Goal: Transaction & Acquisition: Purchase product/service

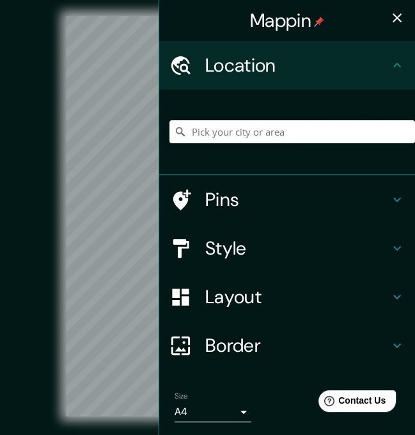
click at [256, 126] on input "Pick your city or area" at bounding box center [291, 131] width 245 height 23
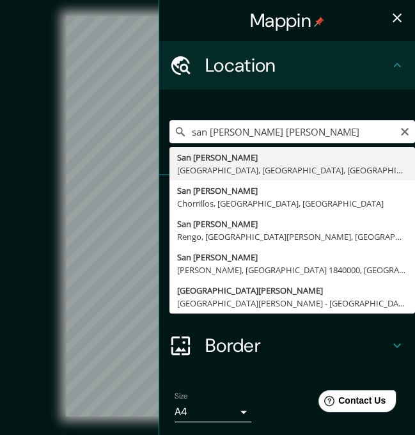
type input "San [PERSON_NAME], [GEOGRAPHIC_DATA], [GEOGRAPHIC_DATA], [GEOGRAPHIC_DATA]"
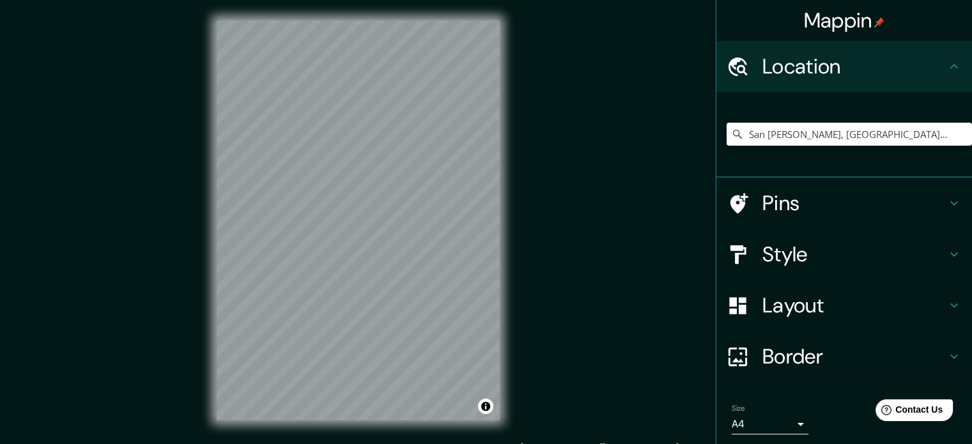
click at [414, 315] on h4 "Layout" at bounding box center [854, 306] width 184 height 26
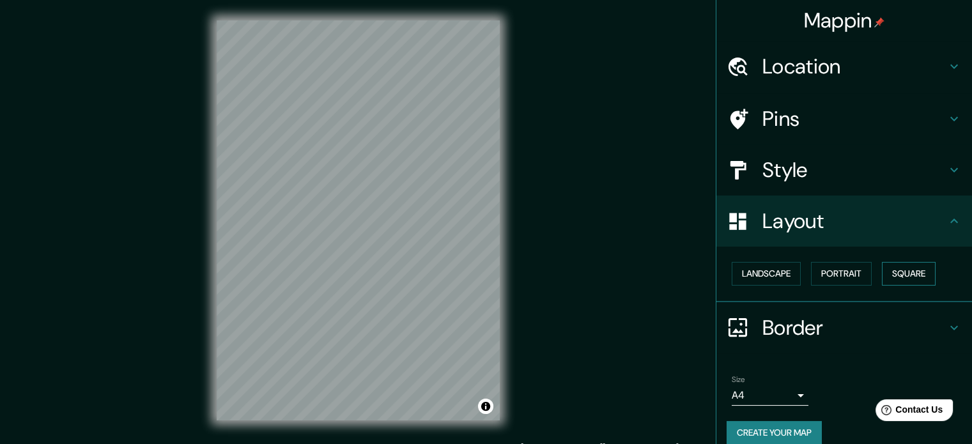
click at [414, 265] on button "Square" at bounding box center [909, 274] width 54 height 24
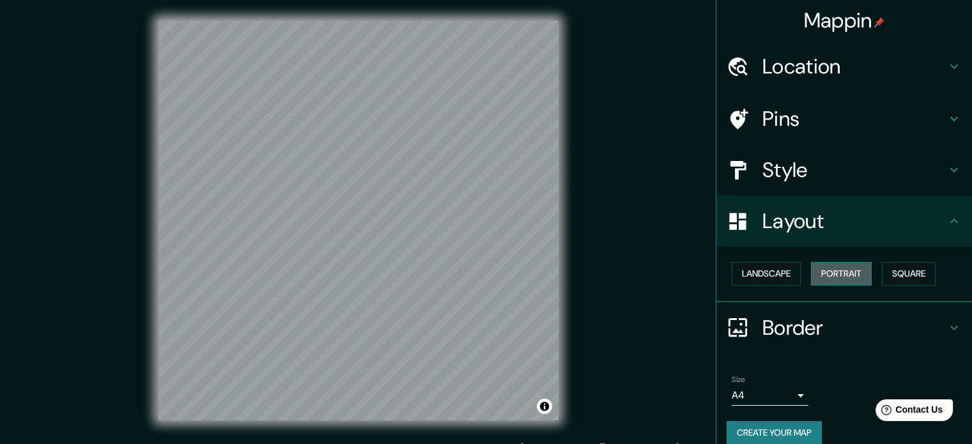
click at [414, 273] on button "Portrait" at bounding box center [841, 274] width 61 height 24
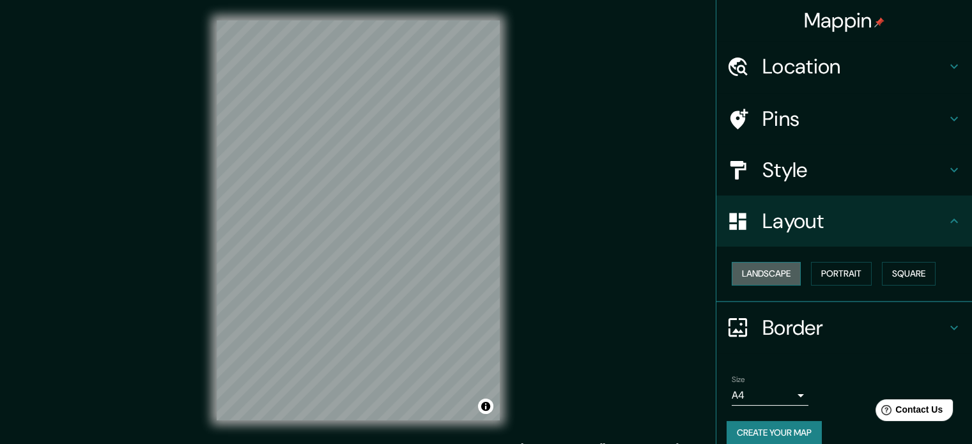
click at [414, 269] on button "Landscape" at bounding box center [766, 274] width 69 height 24
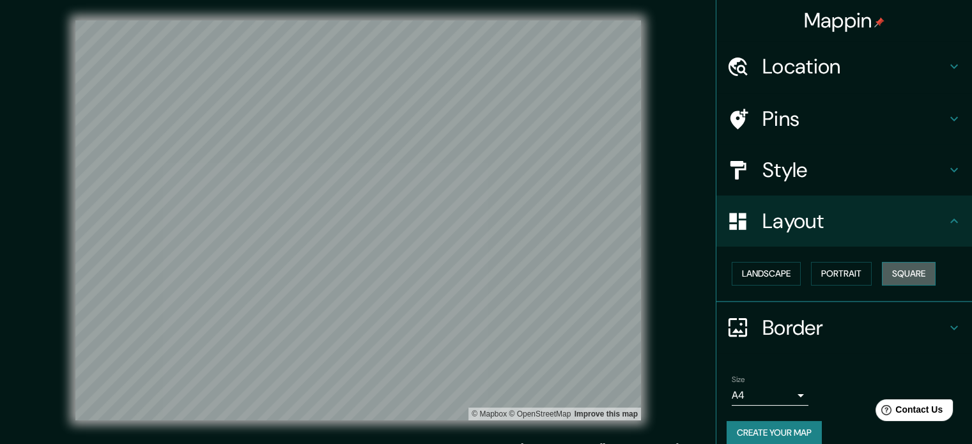
click at [414, 272] on button "Square" at bounding box center [909, 274] width 54 height 24
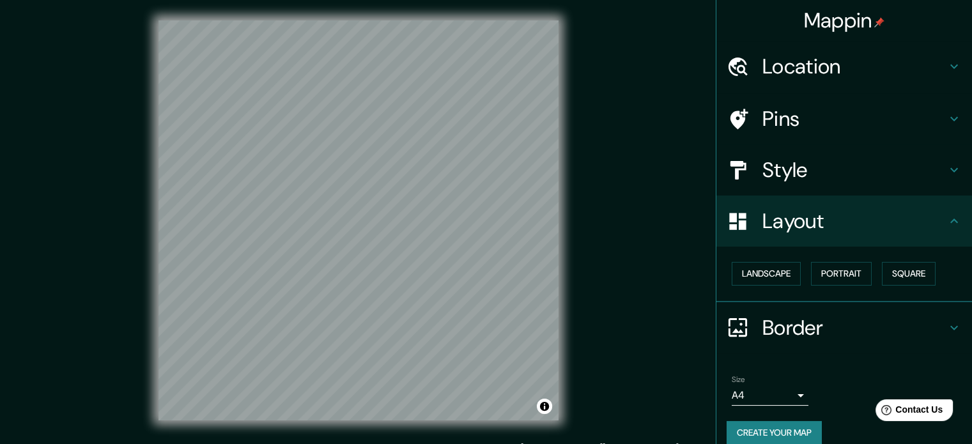
click at [414, 171] on h4 "Style" at bounding box center [854, 170] width 184 height 26
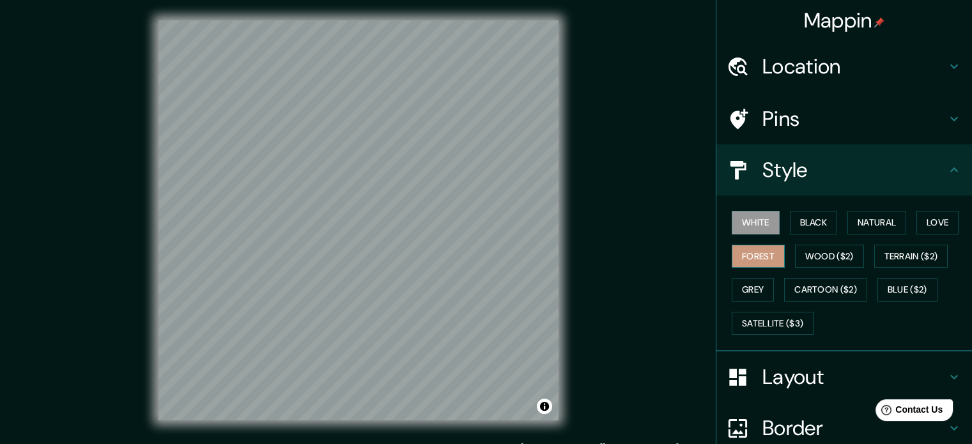
click at [414, 251] on button "Forest" at bounding box center [758, 257] width 53 height 24
click at [414, 291] on button "Grey" at bounding box center [753, 290] width 42 height 24
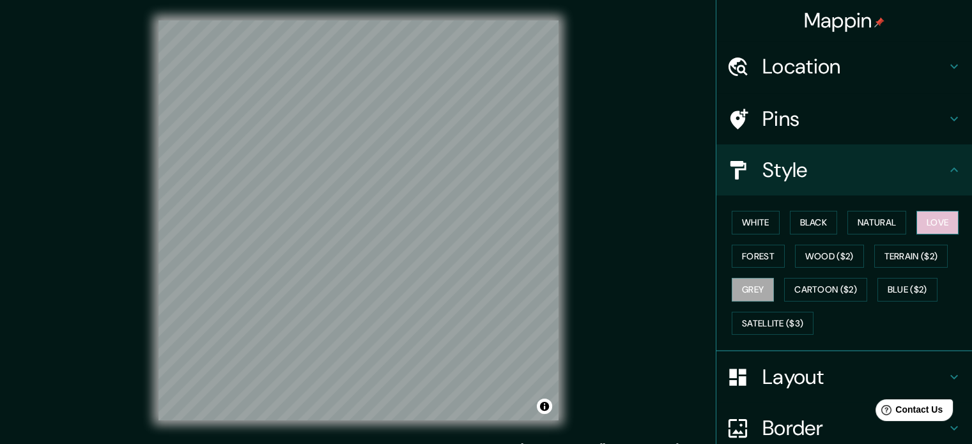
click at [414, 220] on button "Love" at bounding box center [937, 223] width 42 height 24
click at [414, 222] on button "Natural" at bounding box center [876, 223] width 59 height 24
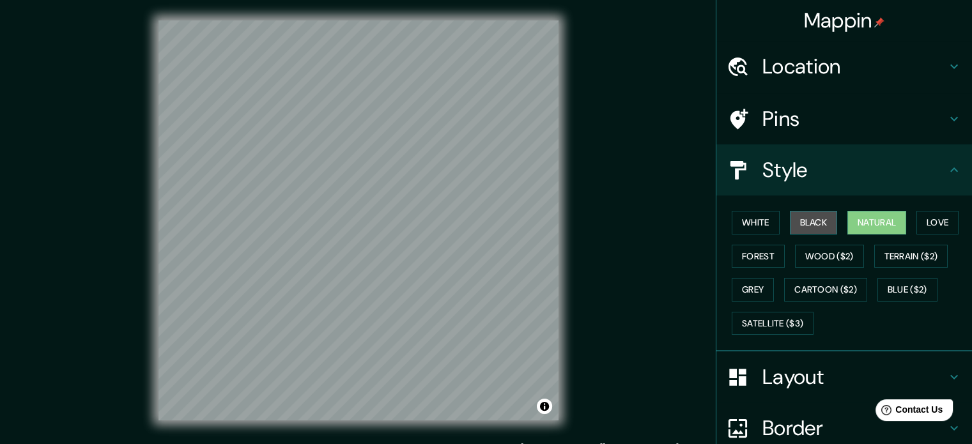
click at [414, 224] on button "Black" at bounding box center [814, 223] width 48 height 24
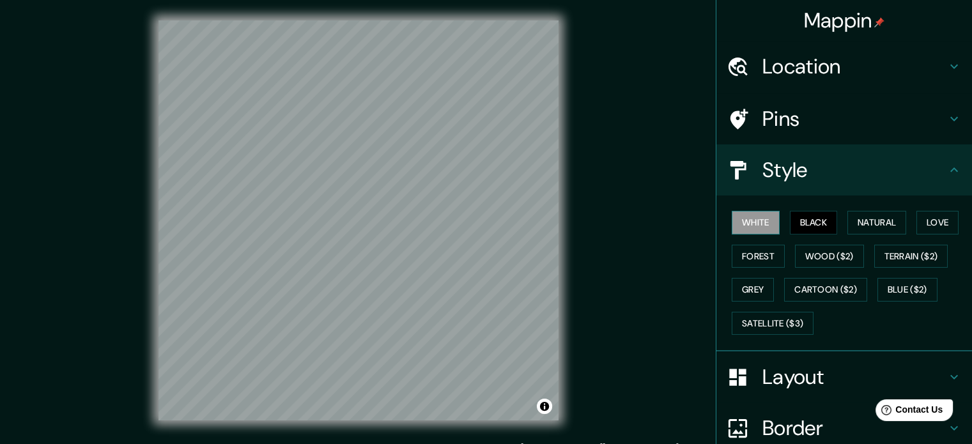
click at [414, 225] on button "White" at bounding box center [756, 223] width 48 height 24
click at [414, 290] on button "Blue ($2)" at bounding box center [907, 290] width 60 height 24
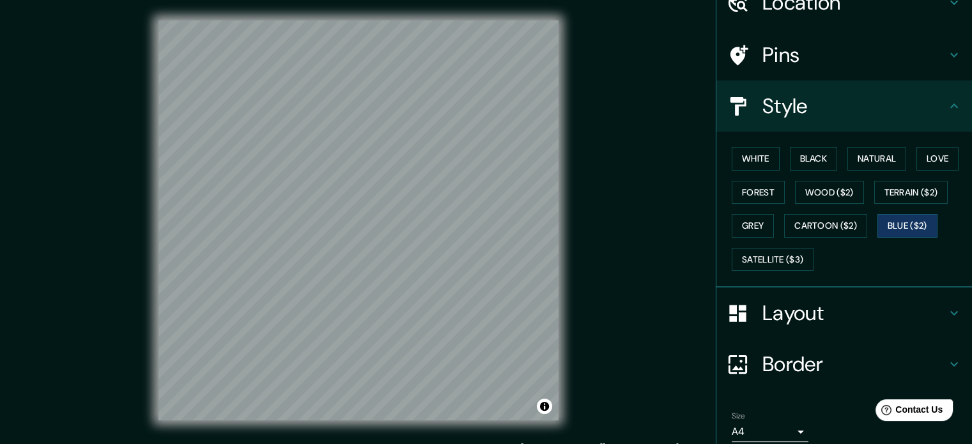
click at [414, 366] on h4 "Border" at bounding box center [854, 364] width 184 height 26
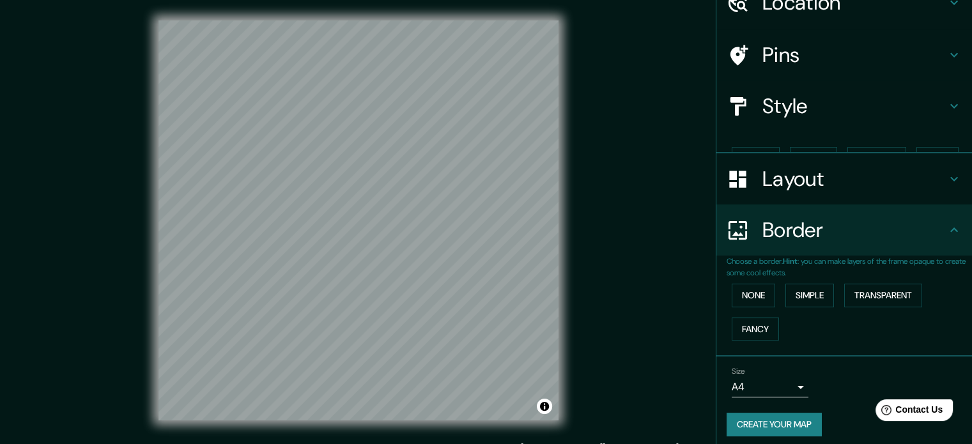
scroll to position [49, 0]
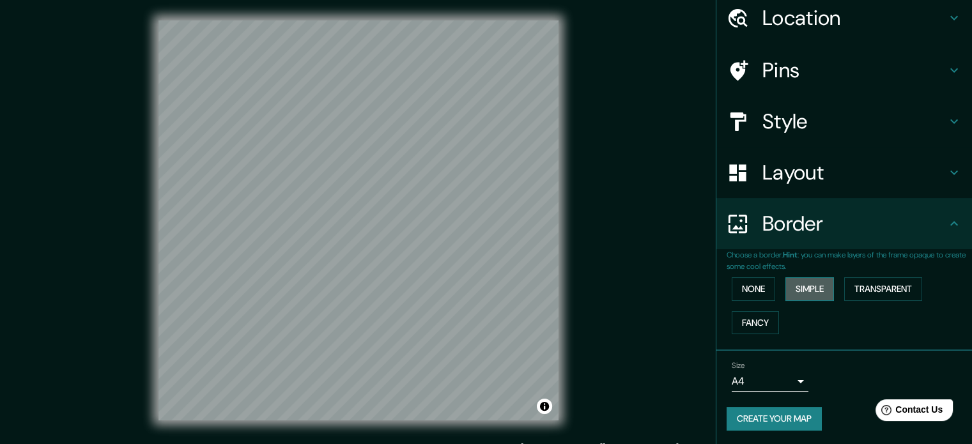
click at [414, 287] on button "Simple" at bounding box center [809, 289] width 49 height 24
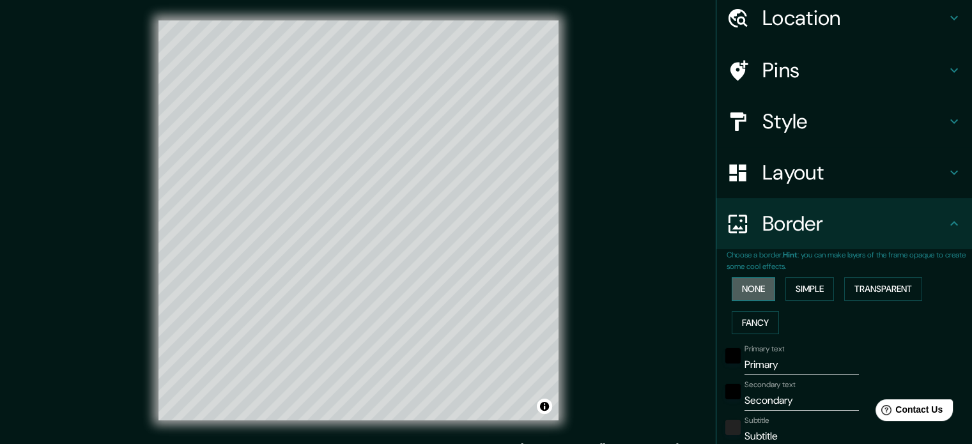
click at [414, 293] on button "None" at bounding box center [753, 289] width 43 height 24
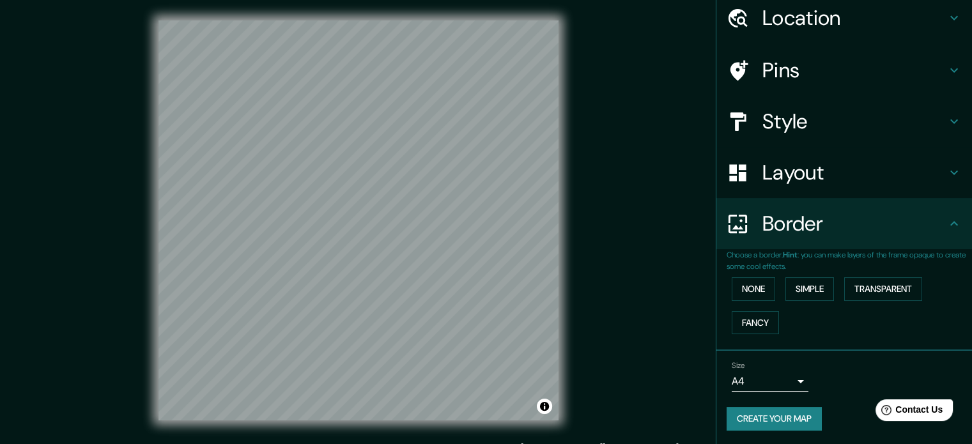
click at [414, 206] on div "Border" at bounding box center [844, 223] width 256 height 51
click at [414, 167] on h4 "Layout" at bounding box center [854, 173] width 184 height 26
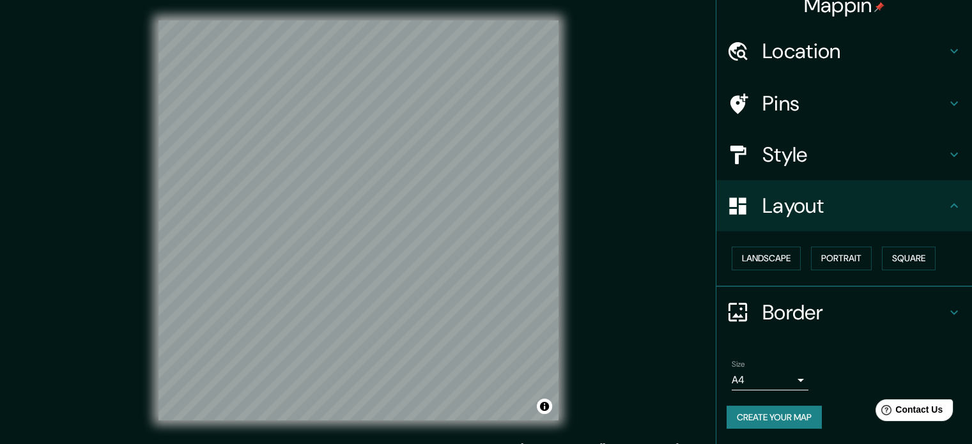
scroll to position [14, 0]
click at [414, 148] on h4 "Style" at bounding box center [854, 156] width 184 height 26
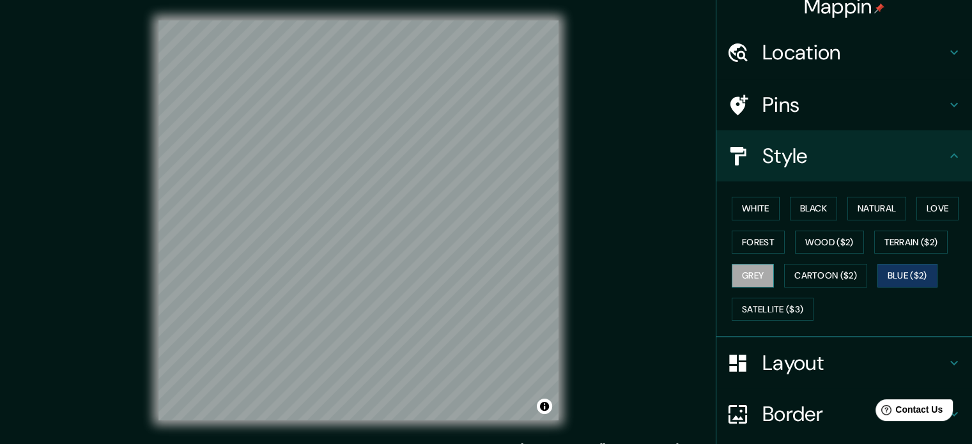
click at [414, 270] on button "Grey" at bounding box center [753, 276] width 42 height 24
click at [414, 243] on button "Forest" at bounding box center [758, 243] width 53 height 24
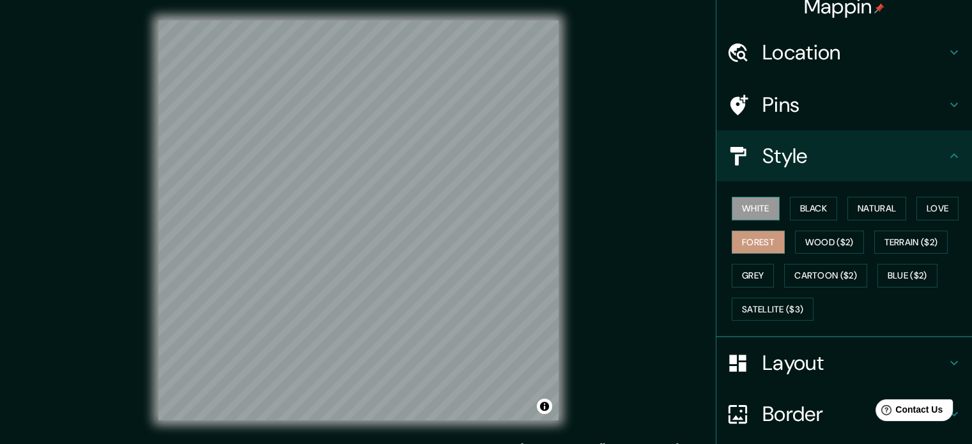
click at [414, 215] on button "White" at bounding box center [756, 209] width 48 height 24
click at [414, 204] on button "Black" at bounding box center [814, 209] width 48 height 24
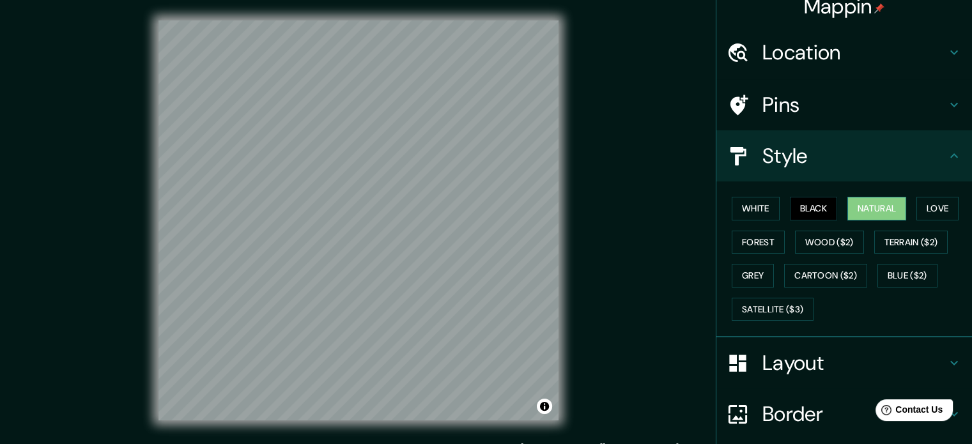
click at [414, 206] on button "Natural" at bounding box center [876, 209] width 59 height 24
click at [414, 209] on button "Love" at bounding box center [937, 209] width 42 height 24
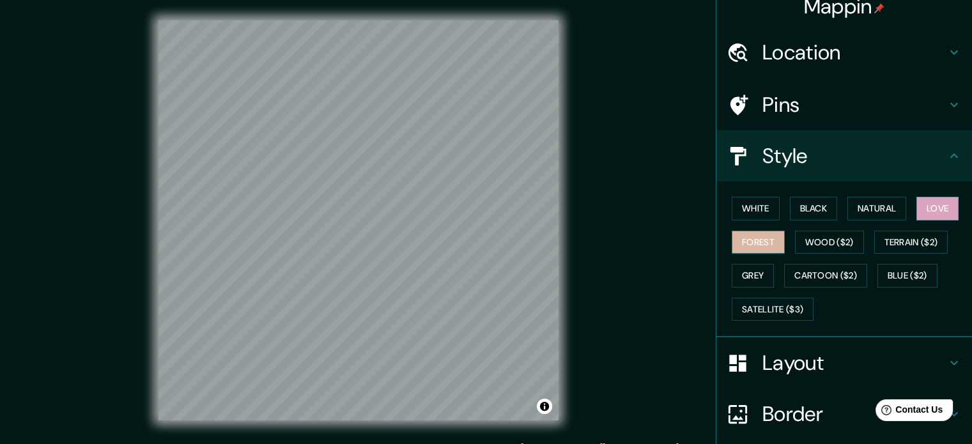
click at [414, 237] on button "Forest" at bounding box center [758, 243] width 53 height 24
click at [414, 210] on button "Love" at bounding box center [937, 209] width 42 height 24
click at [414, 204] on button "Natural" at bounding box center [876, 209] width 59 height 24
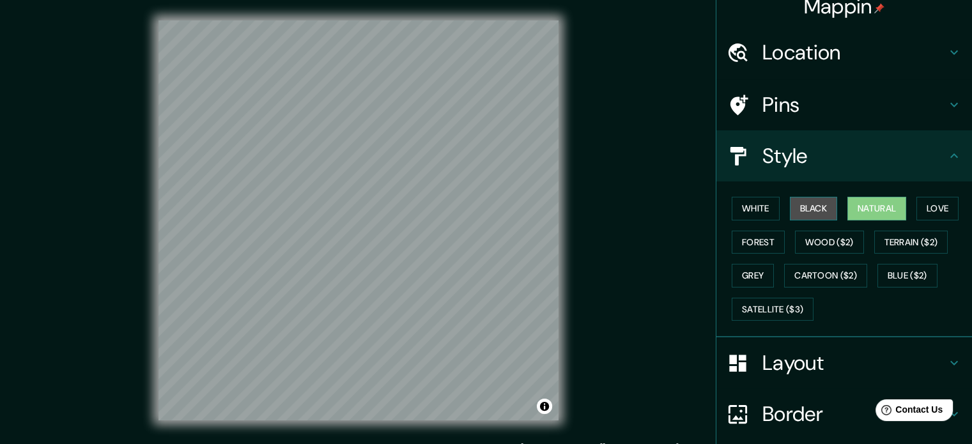
click at [414, 212] on button "Black" at bounding box center [814, 209] width 48 height 24
click at [414, 206] on button "White" at bounding box center [756, 209] width 48 height 24
click at [414, 210] on button "Natural" at bounding box center [876, 209] width 59 height 24
click at [414, 204] on button "Love" at bounding box center [937, 209] width 42 height 24
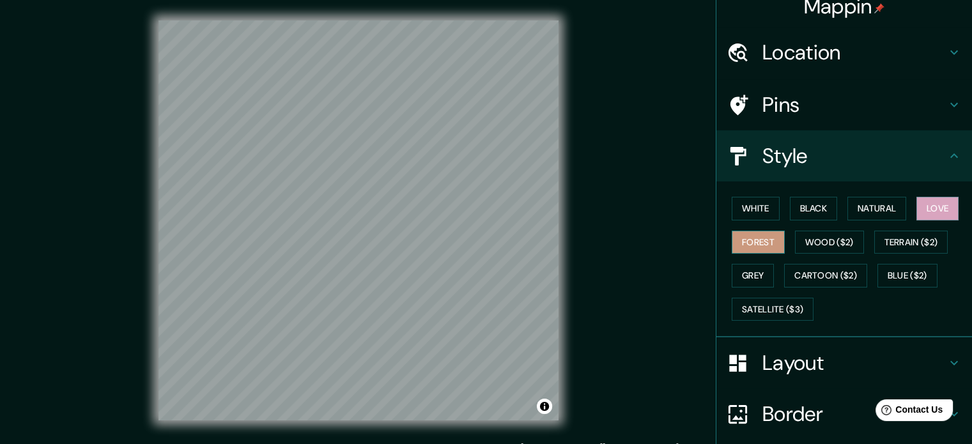
click at [414, 233] on button "Forest" at bounding box center [758, 243] width 53 height 24
click at [414, 209] on button "White" at bounding box center [756, 209] width 48 height 24
click at [414, 203] on div "White Black Natural Love Forest Wood ($2) Terrain ($2) Grey Cartoon ($2) Blue (…" at bounding box center [849, 259] width 245 height 134
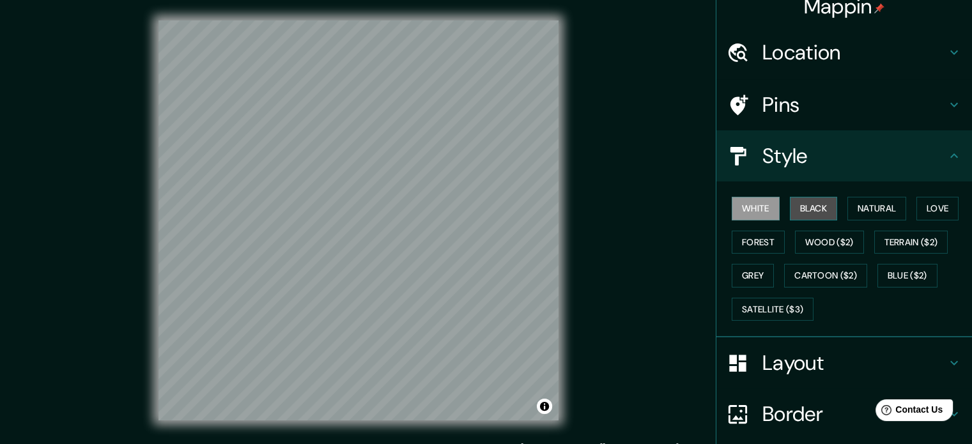
click at [414, 207] on button "Black" at bounding box center [814, 209] width 48 height 24
click at [414, 203] on button "Natural" at bounding box center [876, 209] width 59 height 24
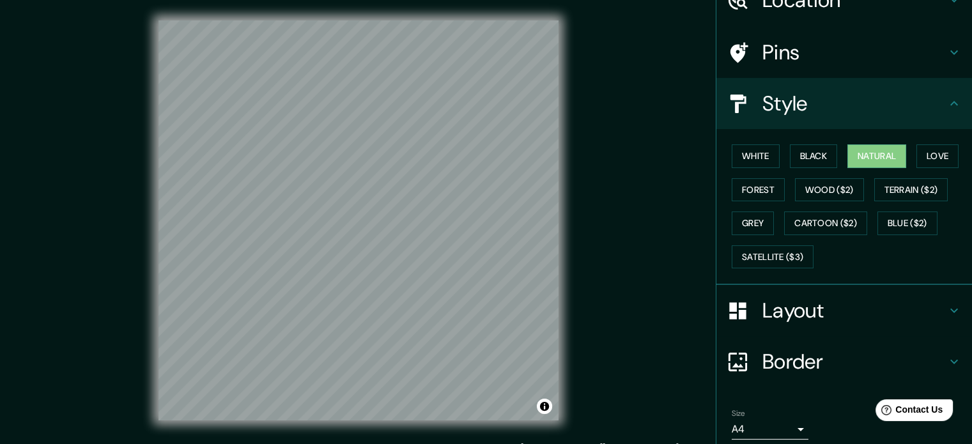
scroll to position [114, 0]
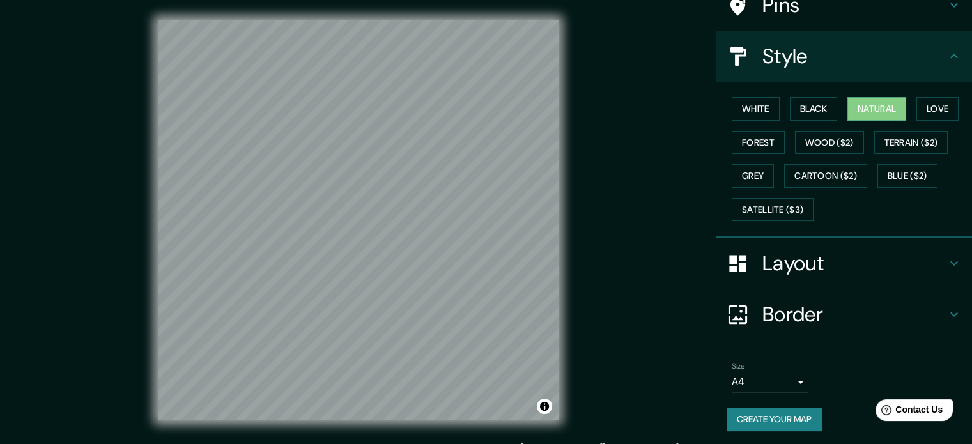
click at [414, 369] on div "Size A4 single" at bounding box center [770, 377] width 77 height 31
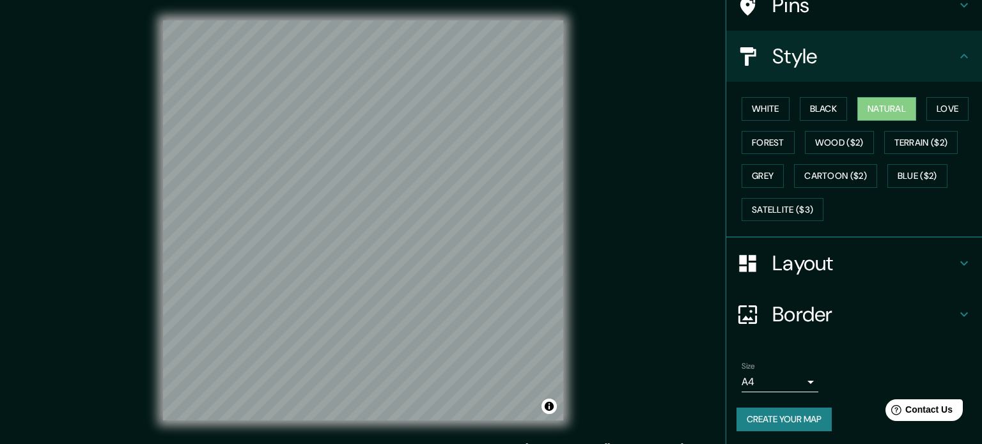
click at [414, 378] on body "Mappin Location [GEOGRAPHIC_DATA][PERSON_NAME], [GEOGRAPHIC_DATA], [GEOGRAPHIC_…" at bounding box center [491, 222] width 982 height 444
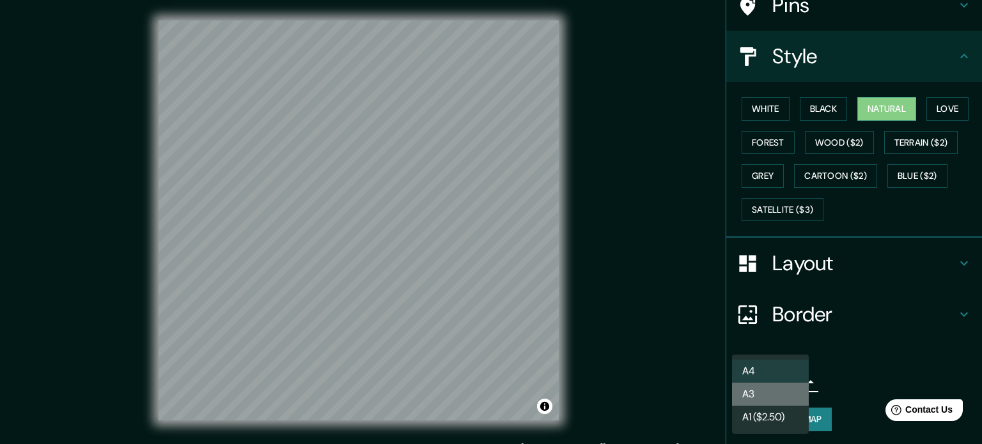
click at [414, 395] on li "A3" at bounding box center [770, 394] width 77 height 23
click at [414, 387] on body "Mappin Location [GEOGRAPHIC_DATA][PERSON_NAME], [GEOGRAPHIC_DATA], [GEOGRAPHIC_…" at bounding box center [491, 222] width 982 height 444
click at [414, 364] on li "A4" at bounding box center [770, 371] width 77 height 23
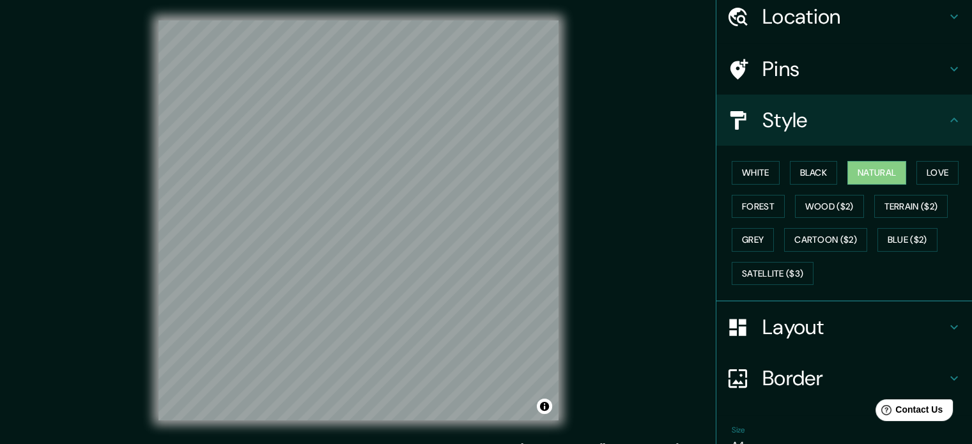
click at [414, 321] on h4 "Layout" at bounding box center [854, 327] width 184 height 26
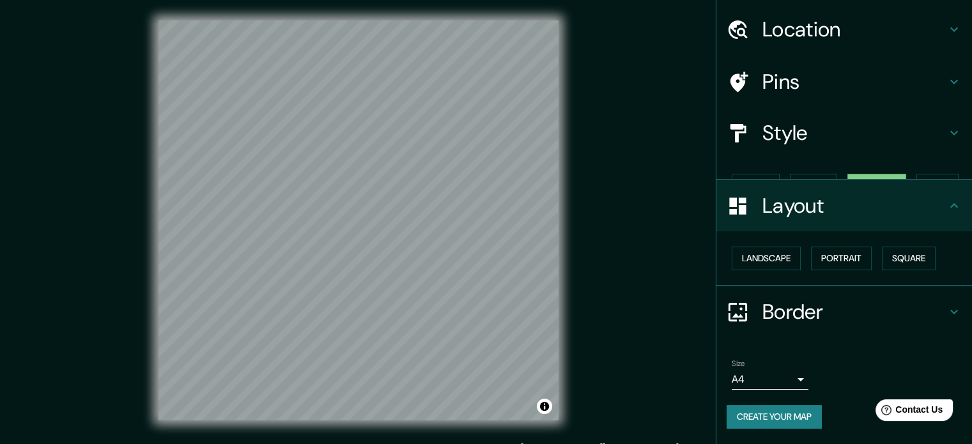
scroll to position [14, 0]
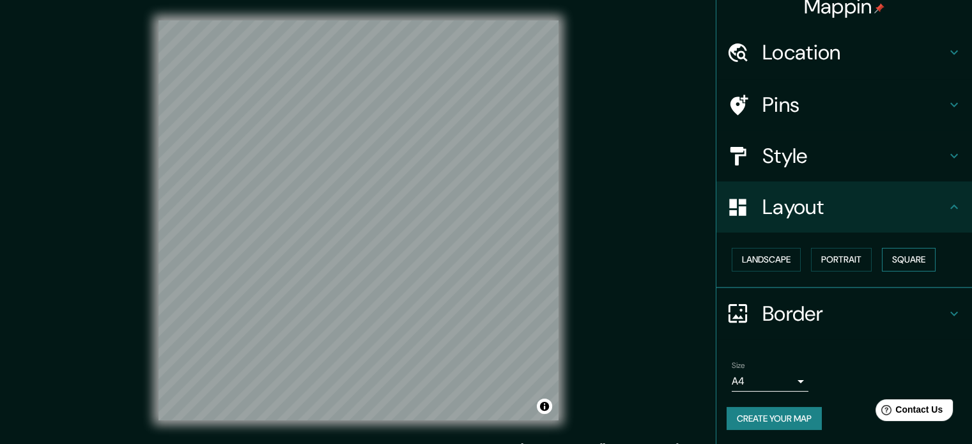
click at [414, 258] on button "Square" at bounding box center [909, 260] width 54 height 24
click at [414, 262] on button "Portrait" at bounding box center [841, 260] width 61 height 24
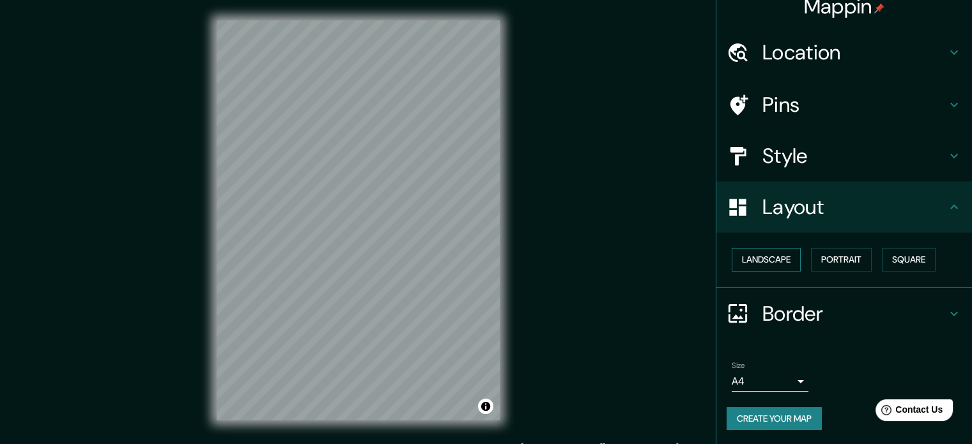
click at [414, 262] on button "Landscape" at bounding box center [766, 260] width 69 height 24
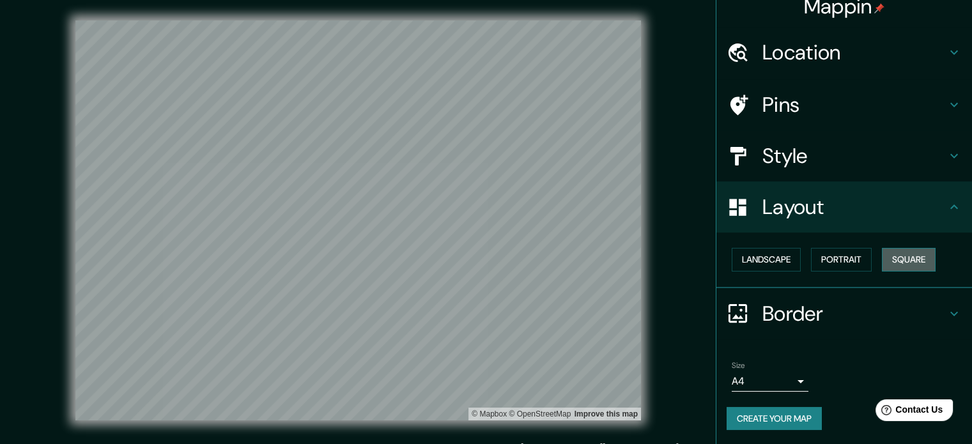
click at [414, 258] on button "Square" at bounding box center [909, 260] width 54 height 24
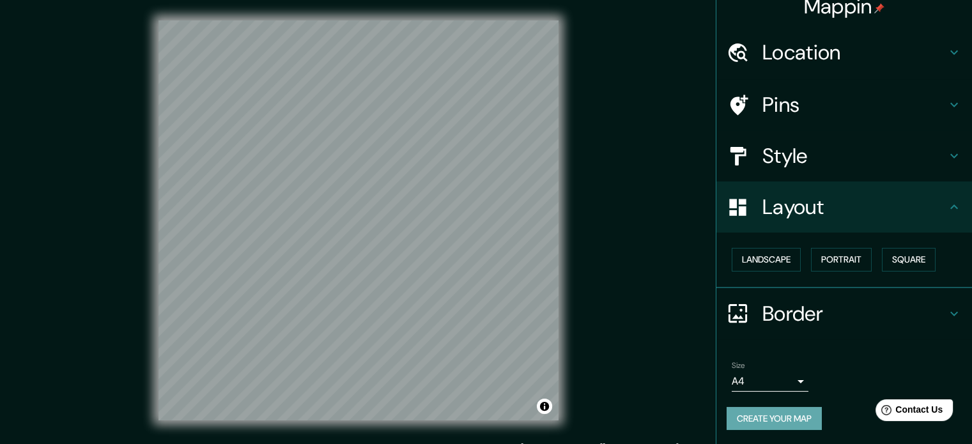
click at [414, 417] on button "Create your map" at bounding box center [774, 419] width 95 height 24
click at [414, 419] on button "Create your map" at bounding box center [774, 419] width 95 height 24
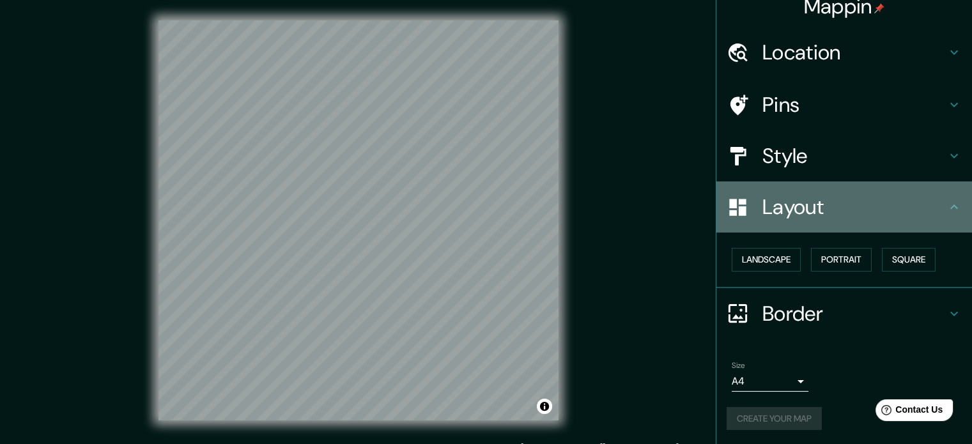
click at [414, 203] on h4 "Layout" at bounding box center [854, 207] width 184 height 26
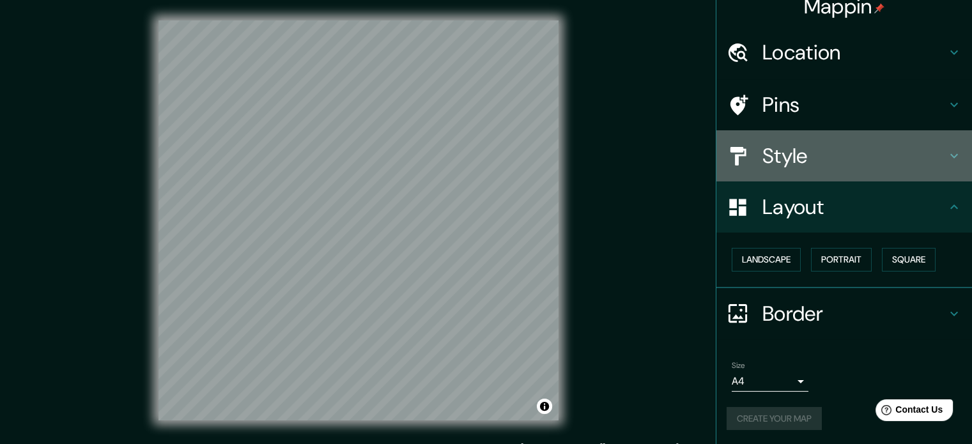
click at [414, 154] on h4 "Style" at bounding box center [854, 156] width 184 height 26
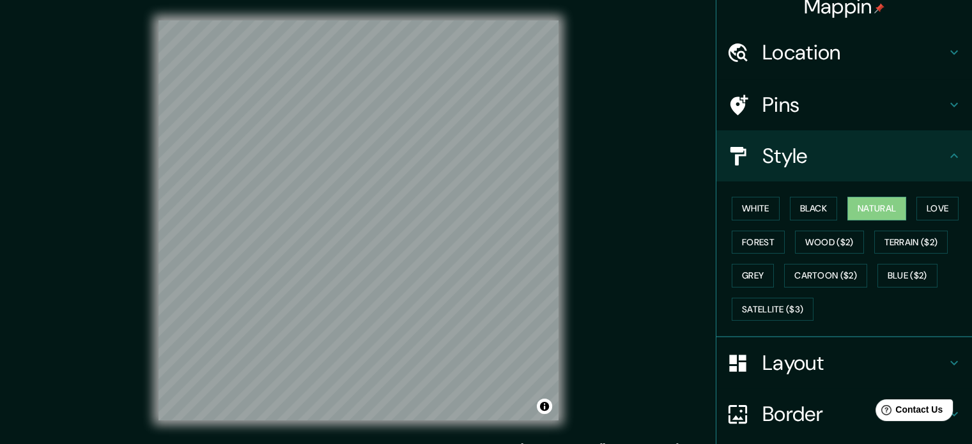
click at [414, 158] on h4 "Style" at bounding box center [854, 156] width 184 height 26
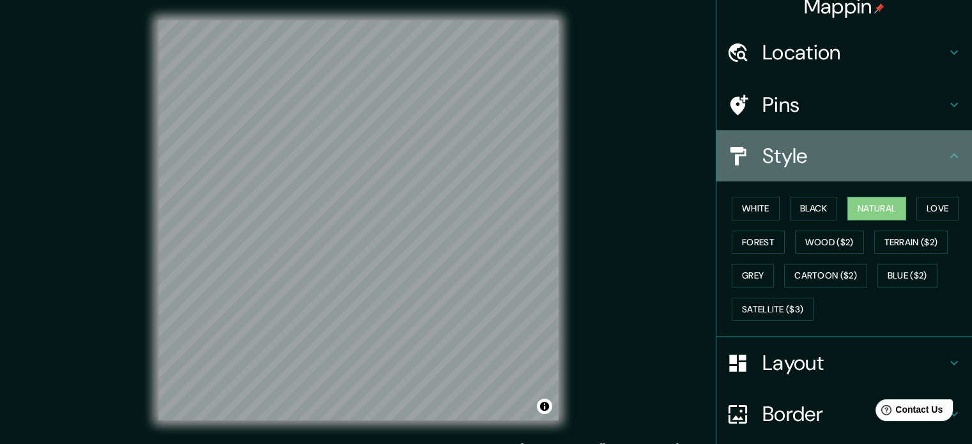
click at [414, 148] on icon at bounding box center [953, 155] width 15 height 15
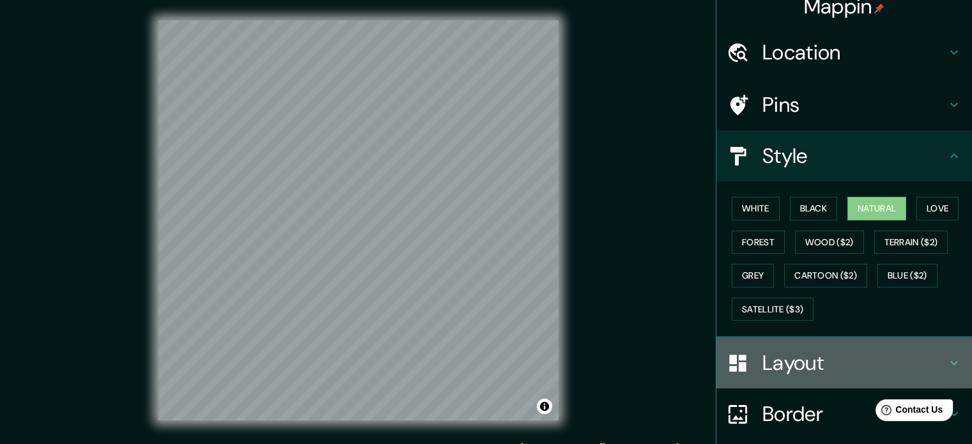
click at [414, 350] on h4 "Layout" at bounding box center [854, 363] width 184 height 26
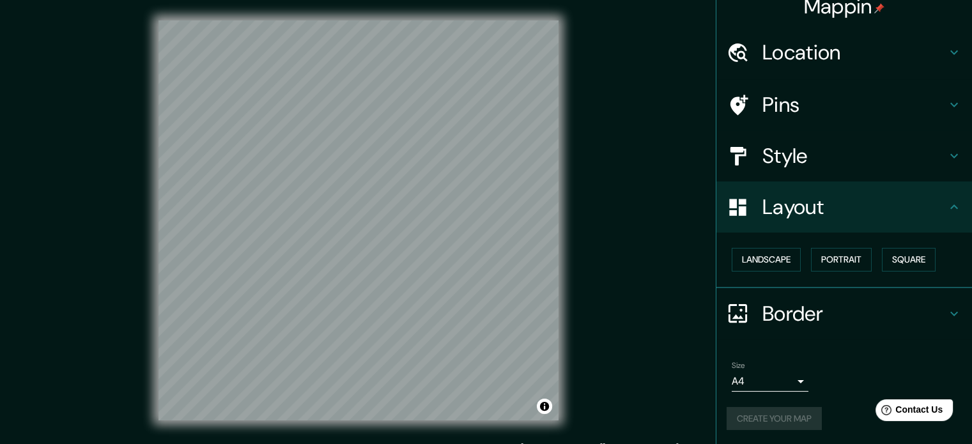
scroll to position [17, 0]
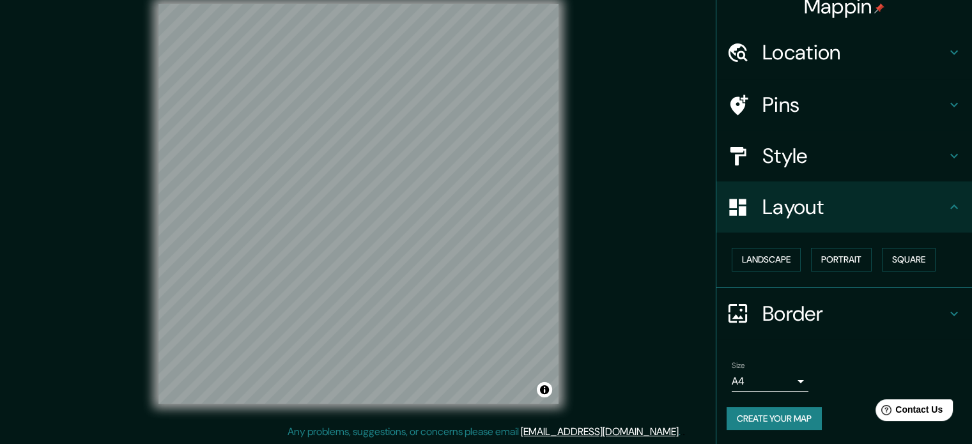
click at [414, 416] on button "Create your map" at bounding box center [774, 419] width 95 height 24
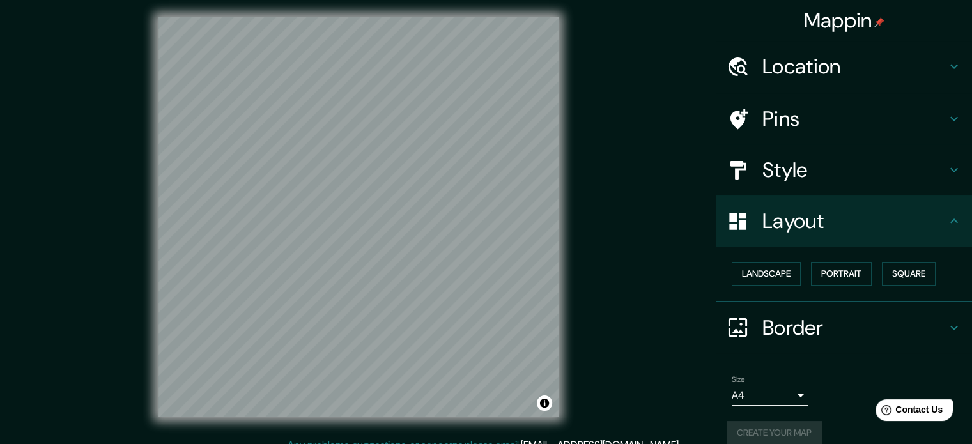
scroll to position [0, 0]
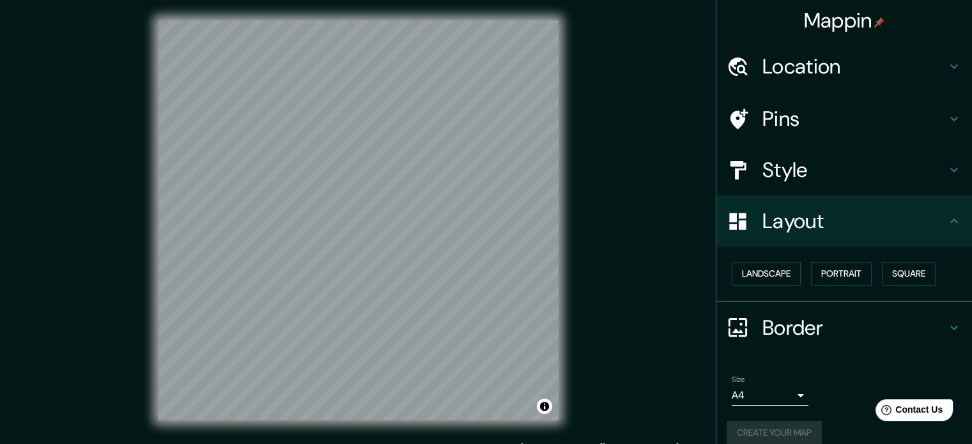
click at [414, 388] on body "Mappin Location [GEOGRAPHIC_DATA][PERSON_NAME], [GEOGRAPHIC_DATA], [GEOGRAPHIC_…" at bounding box center [486, 222] width 972 height 444
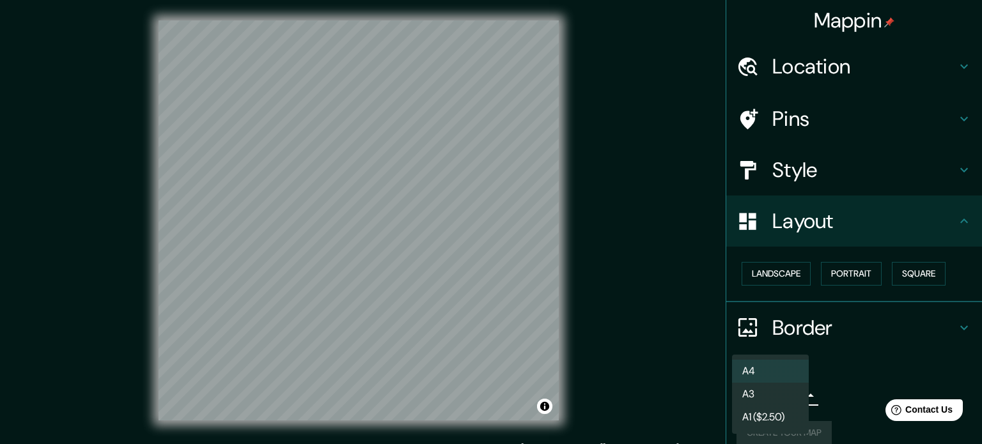
click at [414, 393] on li "A3" at bounding box center [770, 394] width 77 height 23
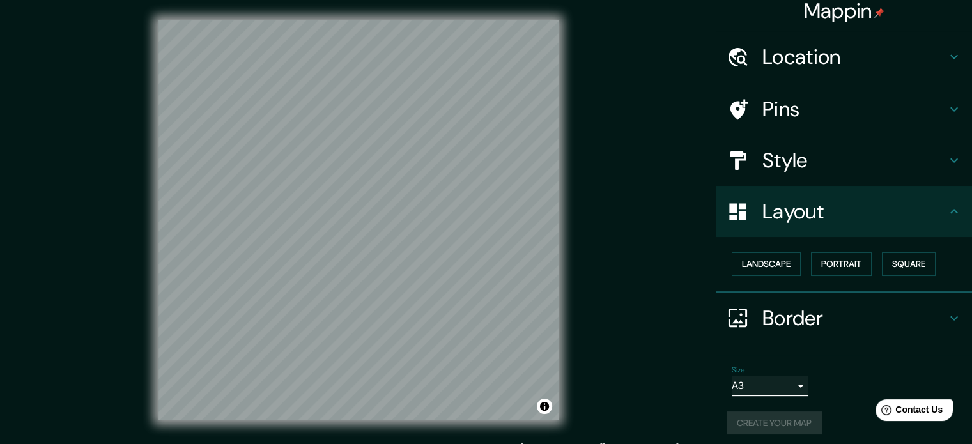
scroll to position [14, 0]
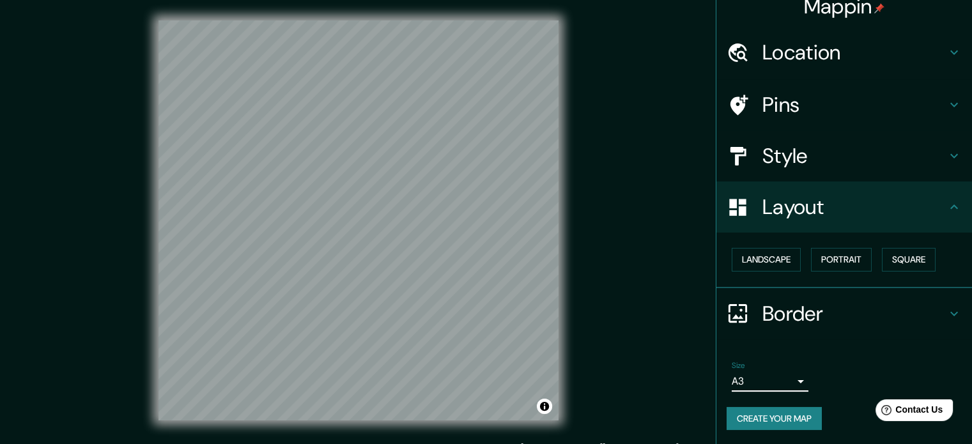
click at [414, 419] on button "Create your map" at bounding box center [774, 419] width 95 height 24
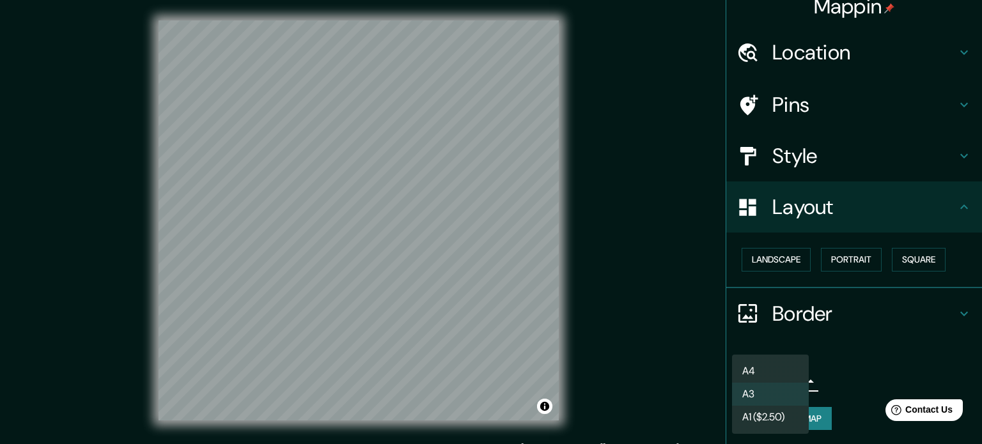
click at [414, 383] on body "Mappin Location [GEOGRAPHIC_DATA][PERSON_NAME], [GEOGRAPHIC_DATA], [GEOGRAPHIC_…" at bounding box center [491, 222] width 982 height 444
click at [414, 367] on li "A4" at bounding box center [770, 371] width 77 height 23
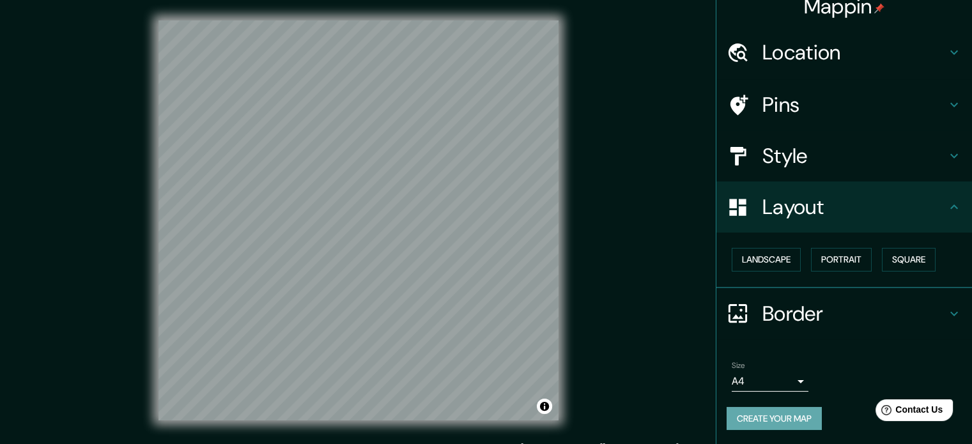
click at [414, 419] on button "Create your map" at bounding box center [774, 419] width 95 height 24
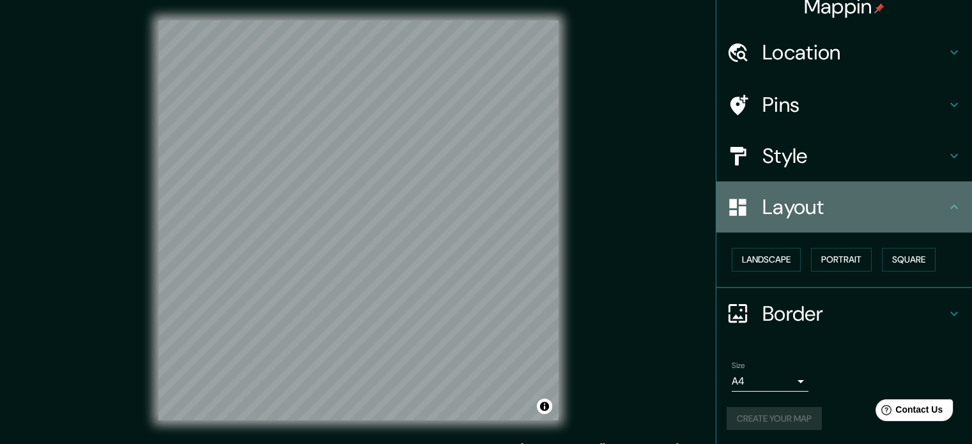
click at [414, 201] on h4 "Layout" at bounding box center [854, 207] width 184 height 26
click at [414, 207] on h4 "Layout" at bounding box center [854, 207] width 184 height 26
click at [414, 206] on icon at bounding box center [954, 207] width 8 height 4
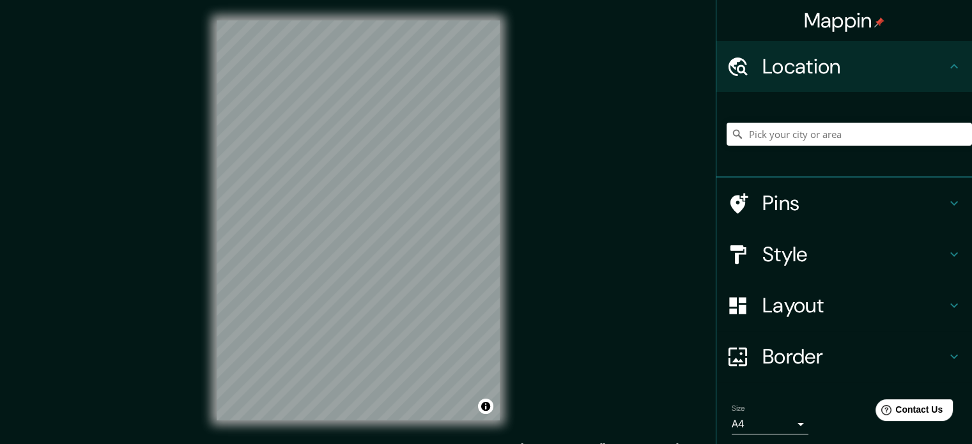
click at [796, 298] on h4 "Layout" at bounding box center [854, 306] width 184 height 26
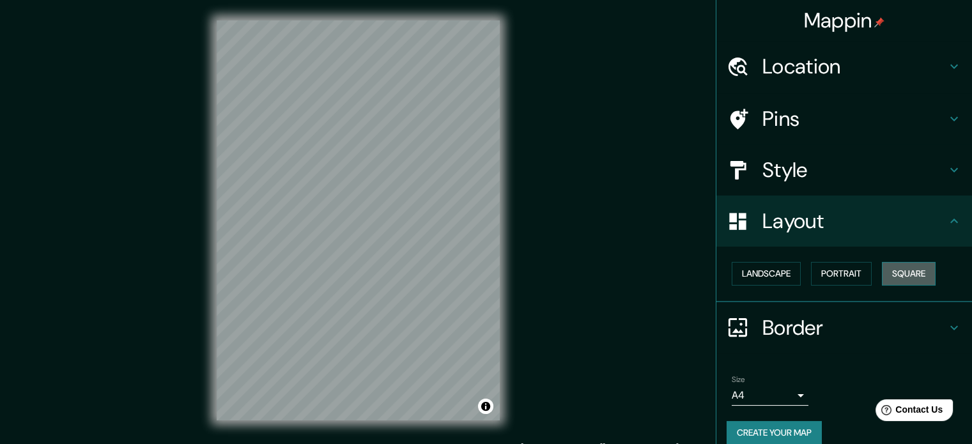
click at [893, 272] on button "Square" at bounding box center [909, 274] width 54 height 24
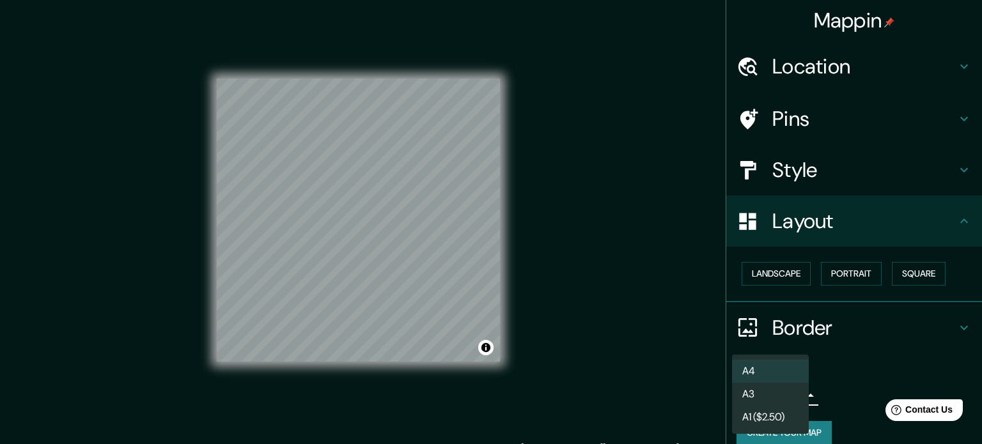
click at [752, 392] on body "Mappin Location Pins Style Layout Landscape Portrait Square Border Choose a bor…" at bounding box center [491, 222] width 982 height 444
click at [772, 389] on li "A3" at bounding box center [770, 394] width 77 height 23
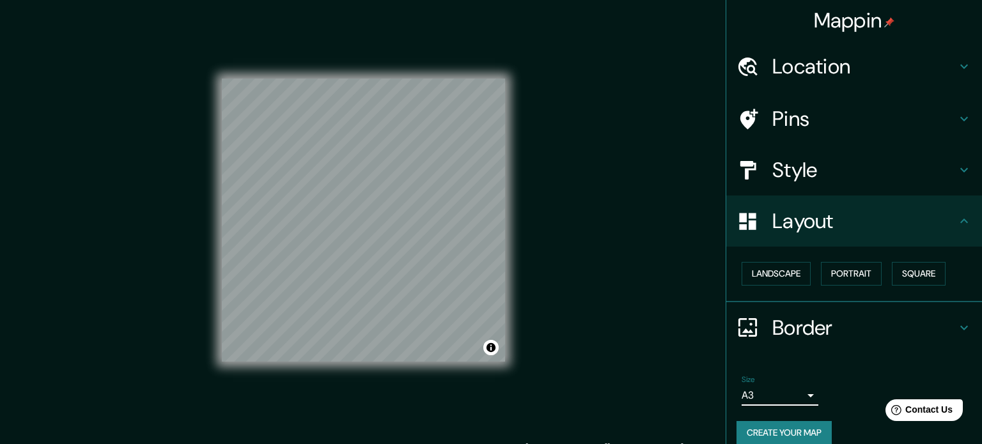
click at [758, 392] on body "Mappin Location Pins Style Layout Landscape Portrait Square Border Choose a bor…" at bounding box center [491, 222] width 982 height 444
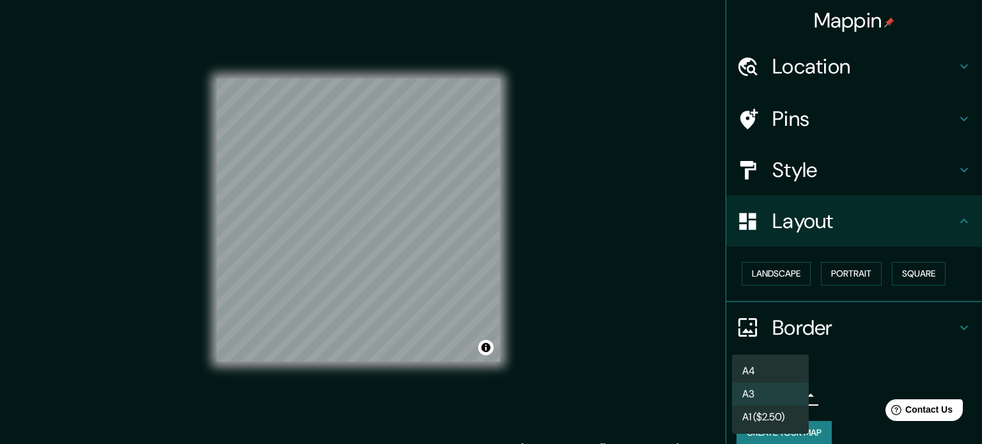
click at [751, 374] on li "A4" at bounding box center [770, 371] width 77 height 23
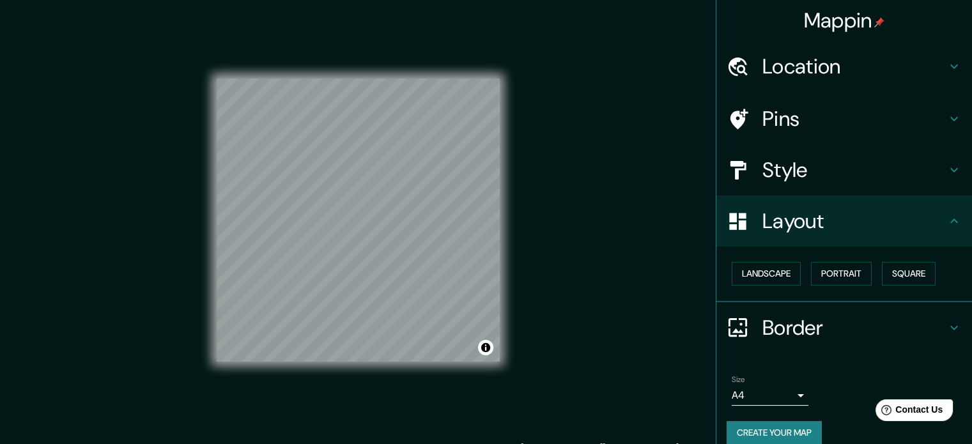
click at [853, 173] on h4 "Style" at bounding box center [854, 170] width 184 height 26
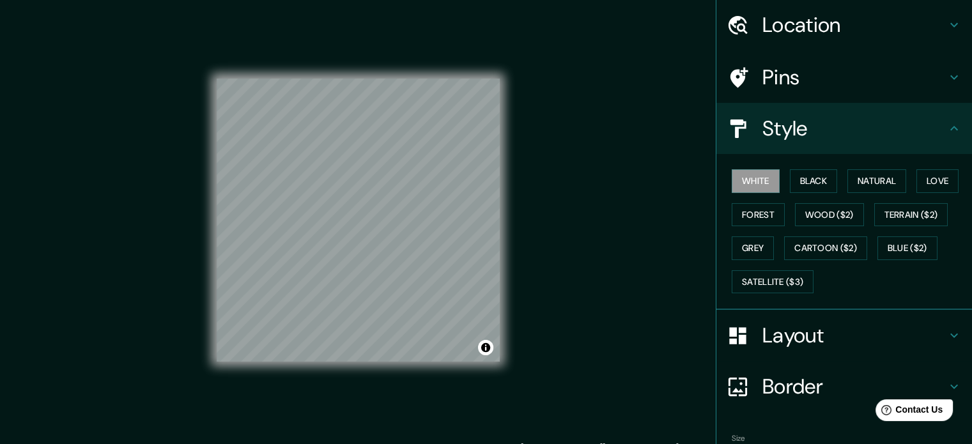
scroll to position [64, 0]
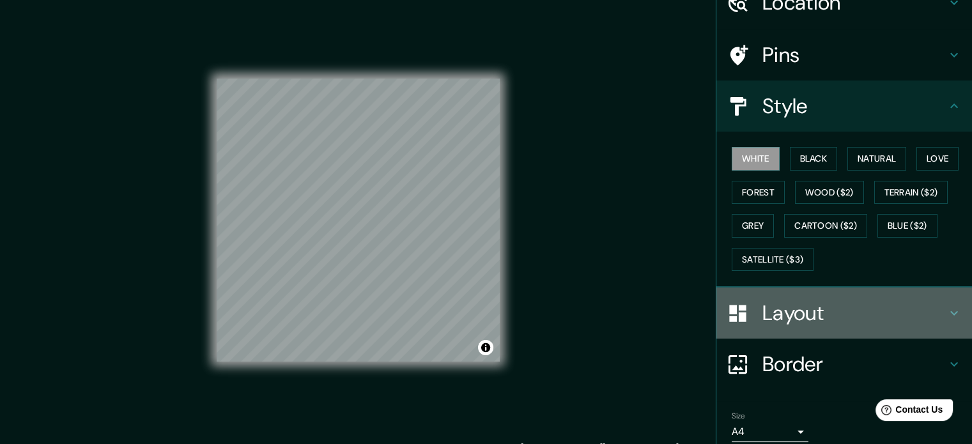
drag, startPoint x: 775, startPoint y: 304, endPoint x: 769, endPoint y: 316, distance: 12.9
click at [775, 304] on h4 "Layout" at bounding box center [854, 313] width 184 height 26
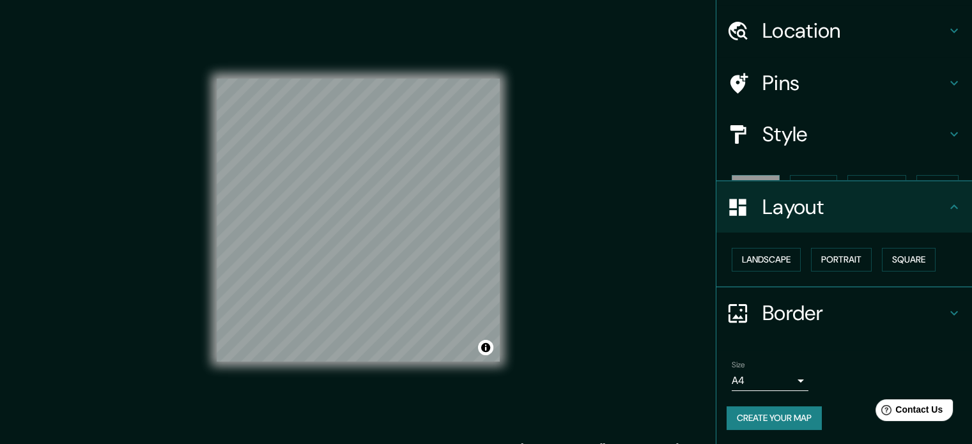
scroll to position [14, 0]
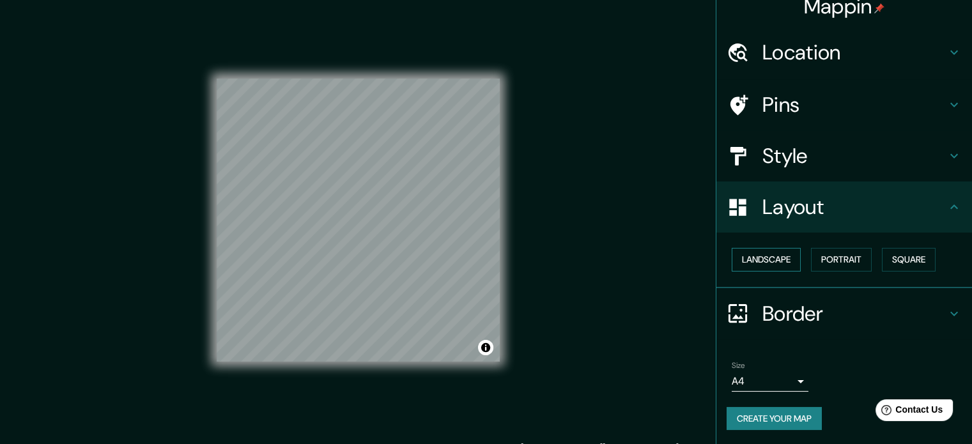
click at [761, 261] on button "Landscape" at bounding box center [766, 260] width 69 height 24
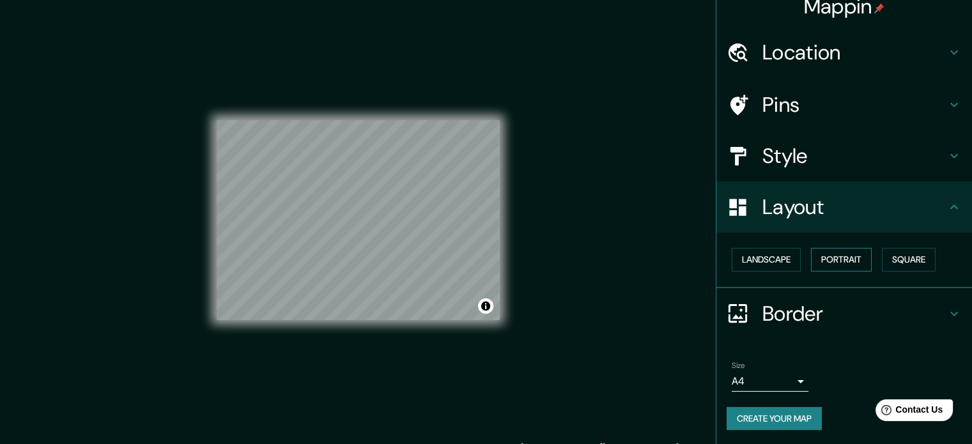
click at [844, 257] on button "Portrait" at bounding box center [841, 260] width 61 height 24
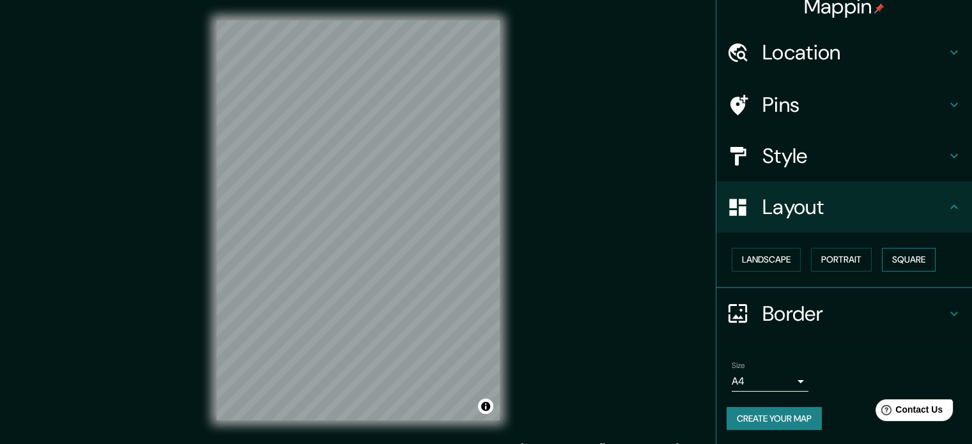
click at [886, 259] on button "Square" at bounding box center [909, 260] width 54 height 24
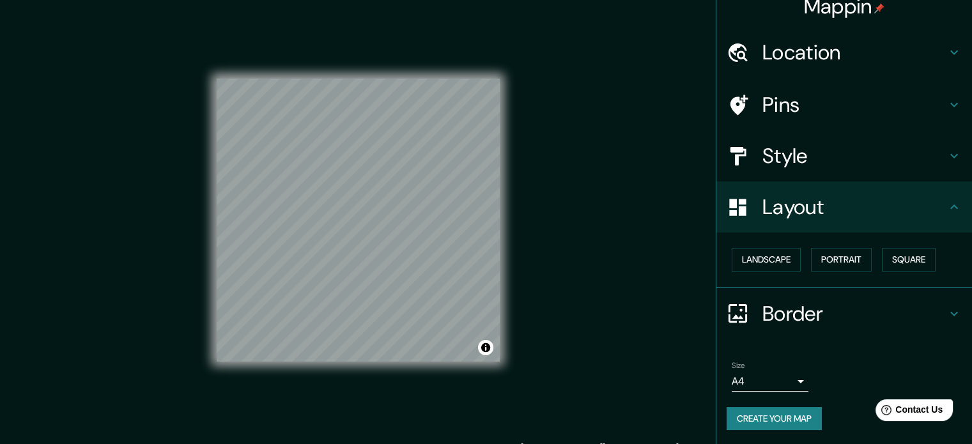
click at [844, 163] on h4 "Style" at bounding box center [854, 156] width 184 height 26
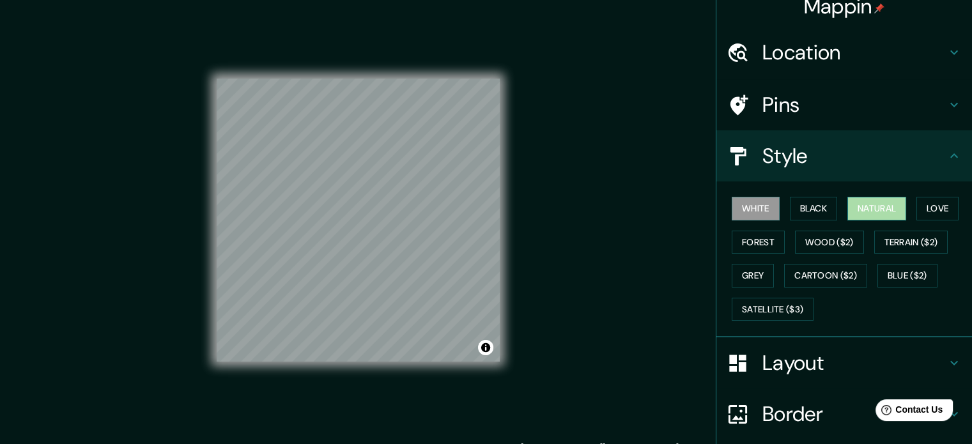
click at [867, 208] on button "Natural" at bounding box center [876, 209] width 59 height 24
click at [842, 158] on h4 "Style" at bounding box center [854, 156] width 184 height 26
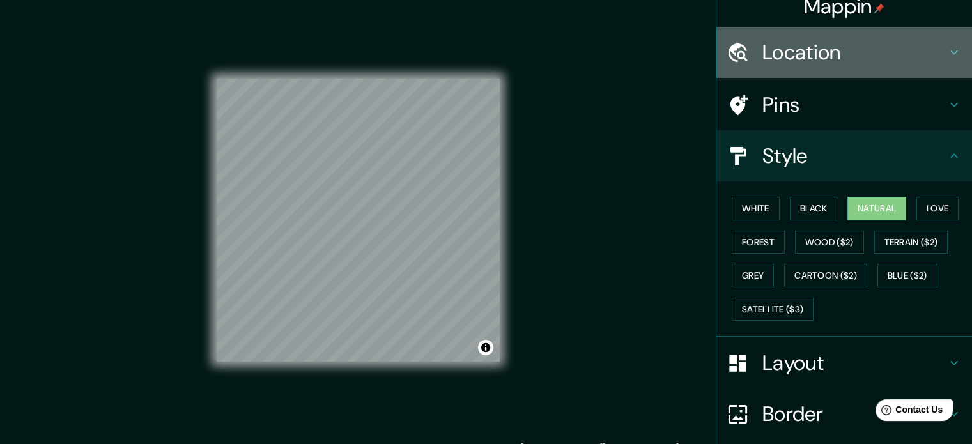
click at [837, 57] on h4 "Location" at bounding box center [854, 53] width 184 height 26
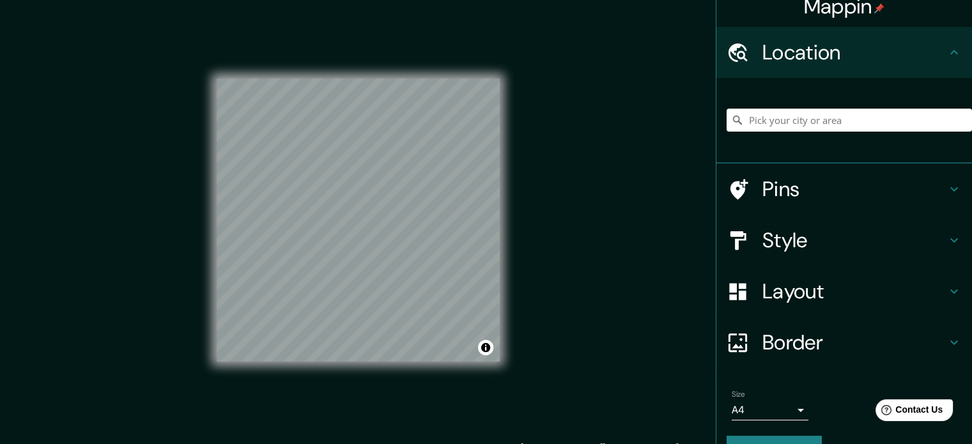
click at [837, 57] on h4 "Location" at bounding box center [854, 53] width 184 height 26
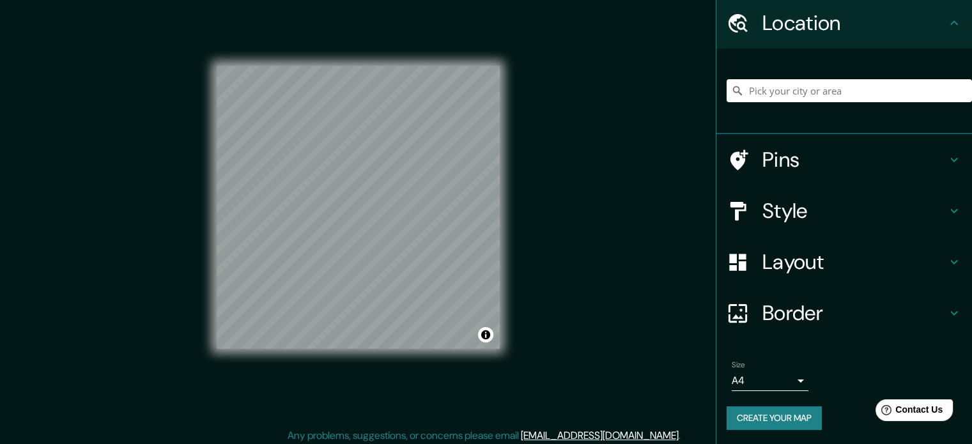
scroll to position [17, 0]
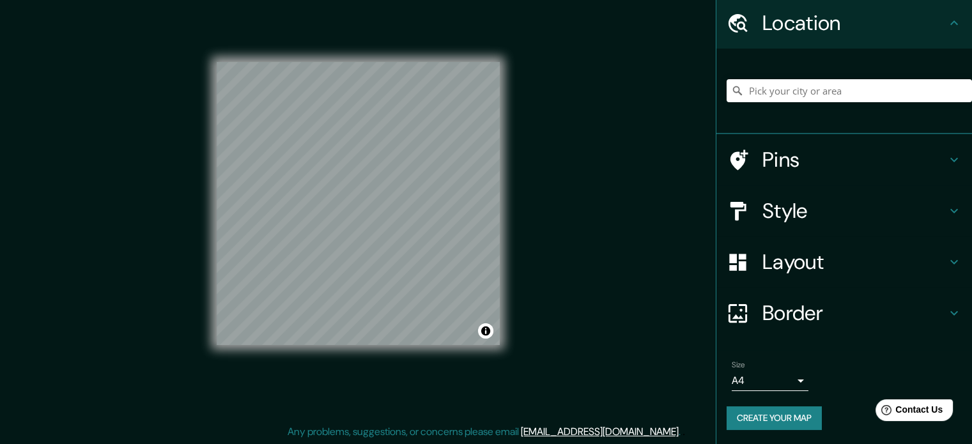
click at [753, 412] on button "Create your map" at bounding box center [774, 418] width 95 height 24
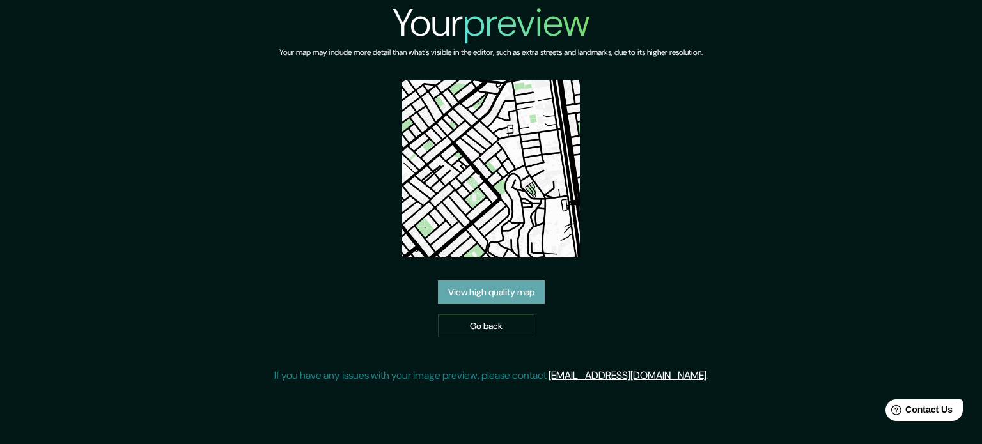
click at [499, 293] on link "View high quality map" at bounding box center [491, 293] width 107 height 24
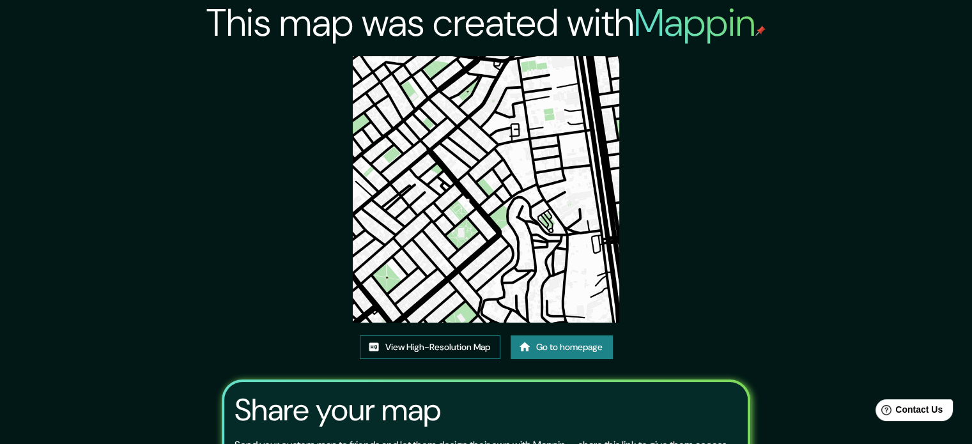
click at [448, 352] on link "View High-Resolution Map" at bounding box center [430, 348] width 141 height 24
